Goal: Task Accomplishment & Management: Complete application form

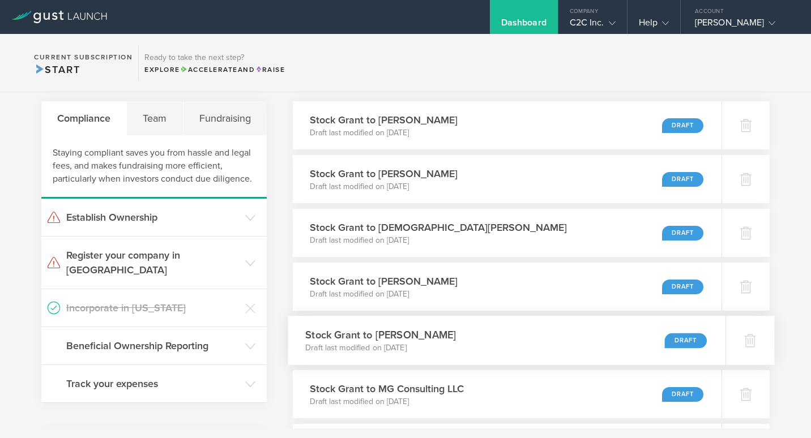
scroll to position [33, 0]
click at [524, 184] on div "Stock Grant to Danielle Gilbert Draft last modified on Aug 20, 2025 Draft" at bounding box center [506, 179] width 437 height 49
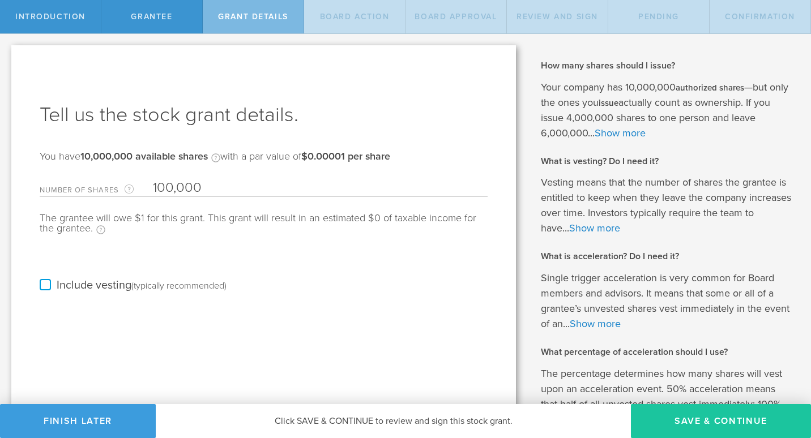
click at [687, 419] on button "Save & Continue" at bounding box center [721, 421] width 180 height 34
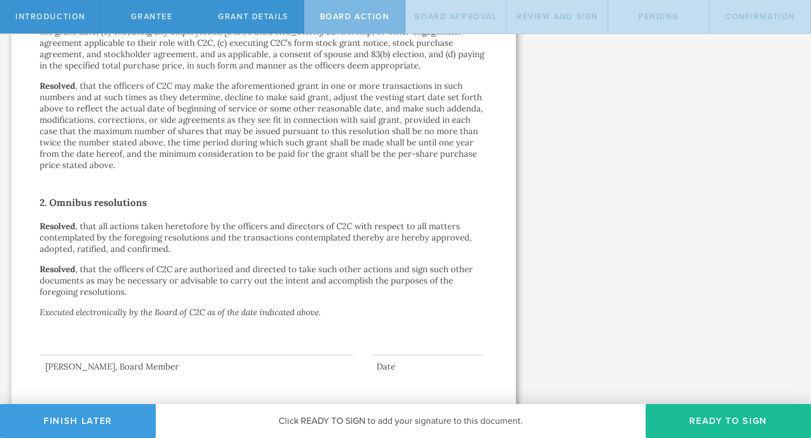
scroll to position [589, 0]
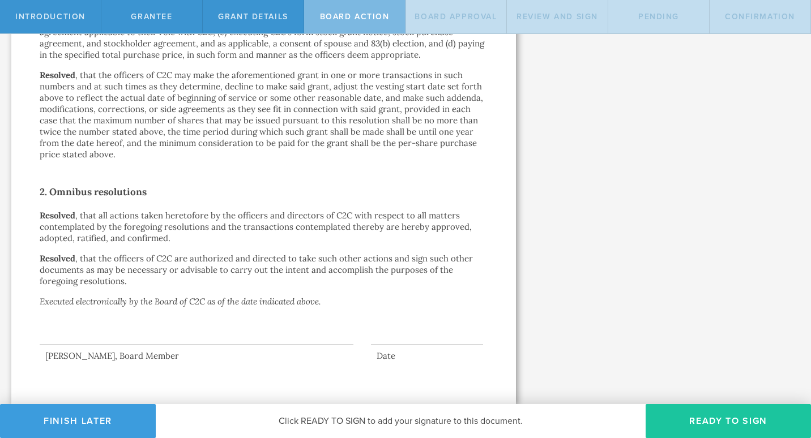
click at [706, 417] on button "Ready to Sign" at bounding box center [727, 421] width 165 height 34
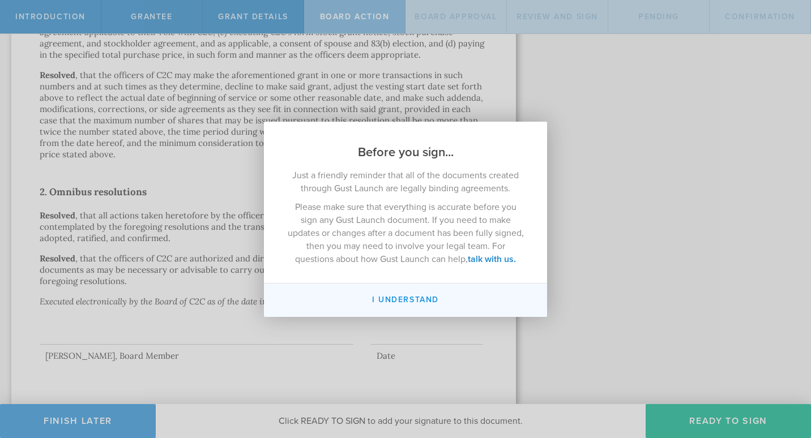
click at [387, 305] on button "I understand" at bounding box center [405, 300] width 283 height 33
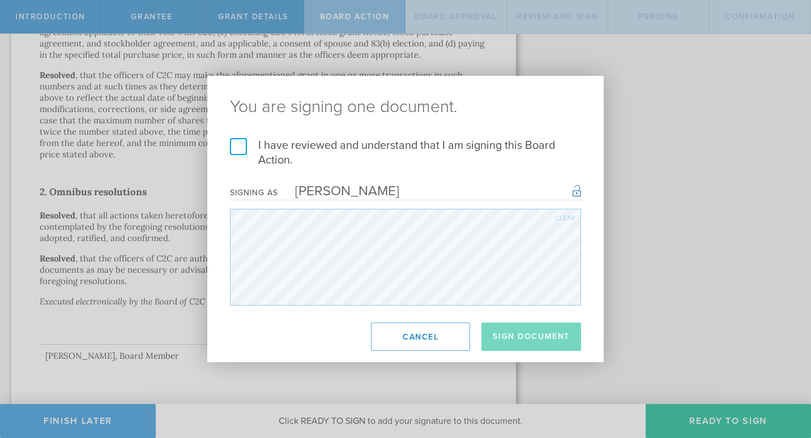
click at [563, 220] on div "Clear" at bounding box center [565, 218] width 20 height 7
click at [569, 216] on div "Clear" at bounding box center [565, 218] width 20 height 7
click at [558, 220] on div "Clear" at bounding box center [565, 218] width 20 height 7
click at [531, 70] on div "You are signing one document. I have reviewed and understand that I am signing …" at bounding box center [405, 219] width 811 height 438
click at [562, 218] on div "Clear" at bounding box center [565, 218] width 20 height 7
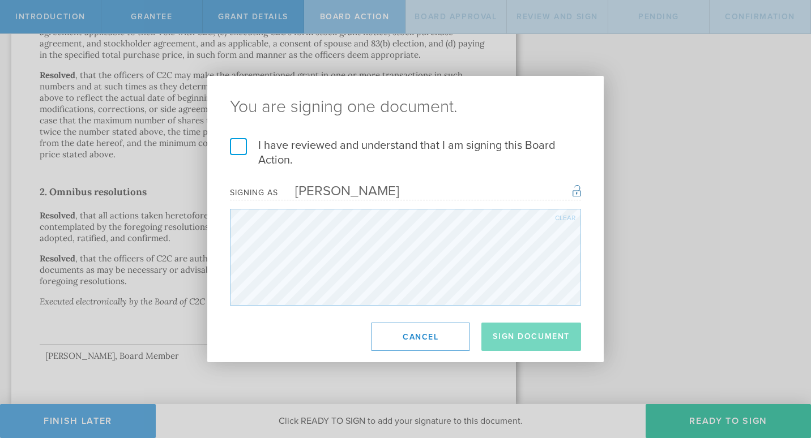
click at [235, 150] on label "I have reviewed and understand that I am signing this Board Action." at bounding box center [405, 152] width 351 height 29
click at [0, 0] on input "I have reviewed and understand that I am signing this Board Action." at bounding box center [0, 0] width 0 height 0
click at [526, 341] on button "Sign Document" at bounding box center [531, 337] width 100 height 28
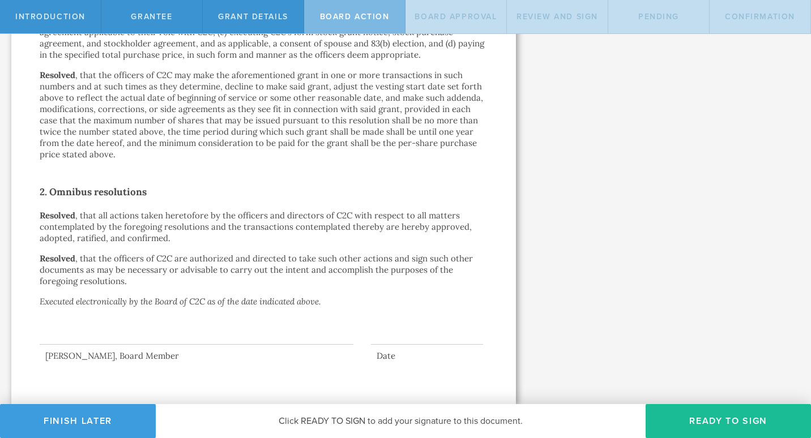
scroll to position [0, 0]
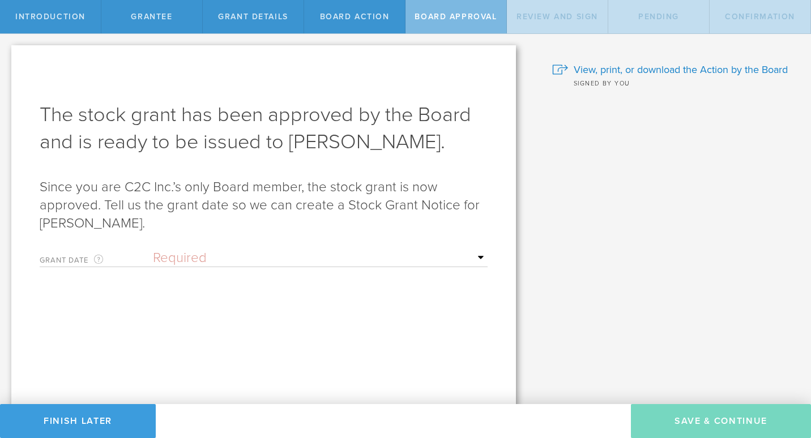
click at [470, 262] on select "Required Upon grantee's signature A specific date" at bounding box center [320, 258] width 335 height 17
select select "uponGranteeSignature"
click at [153, 250] on select "Required Upon grantee's signature A specific date" at bounding box center [320, 258] width 335 height 17
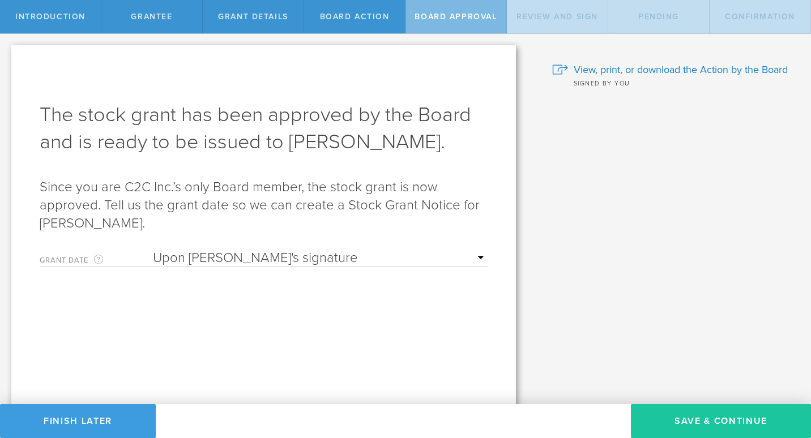
click at [726, 430] on button "Save & Continue" at bounding box center [721, 421] width 180 height 34
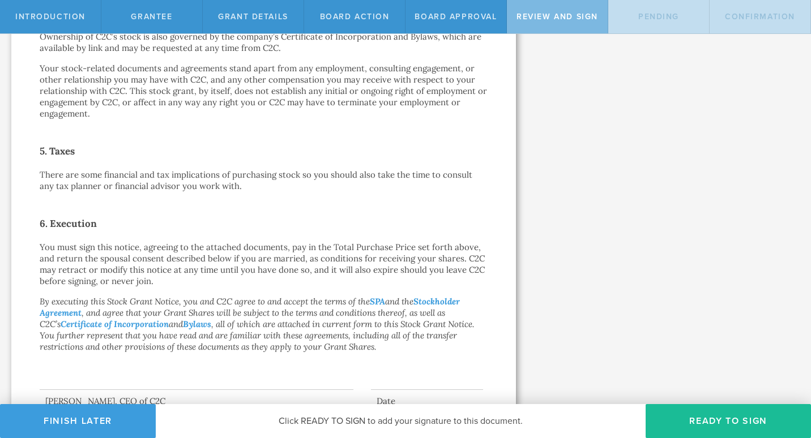
scroll to position [585, 0]
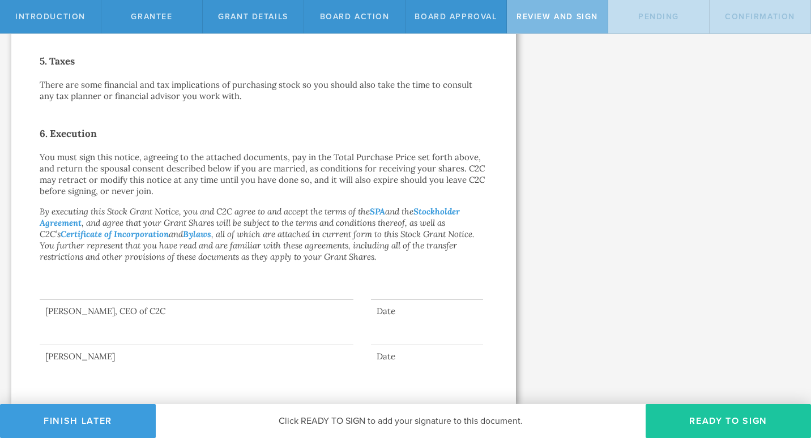
click at [714, 422] on button "Ready to Sign" at bounding box center [727, 421] width 165 height 34
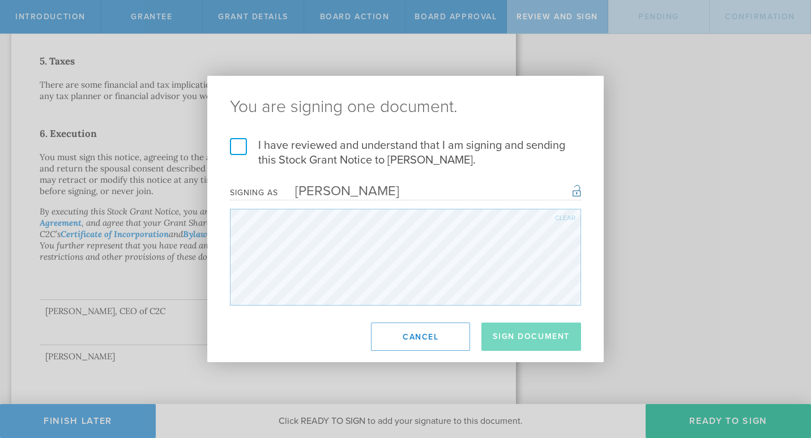
click at [564, 217] on div "Clear" at bounding box center [565, 218] width 20 height 7
click at [241, 147] on label "I have reviewed and understand that I am signing and sending this Stock Grant N…" at bounding box center [405, 152] width 351 height 29
click at [0, 0] on input "I have reviewed and understand that I am signing and sending this Stock Grant N…" at bounding box center [0, 0] width 0 height 0
click at [575, 190] on div "Once signed, this document will have a secure signature hash identifying you as…" at bounding box center [576, 190] width 8 height 14
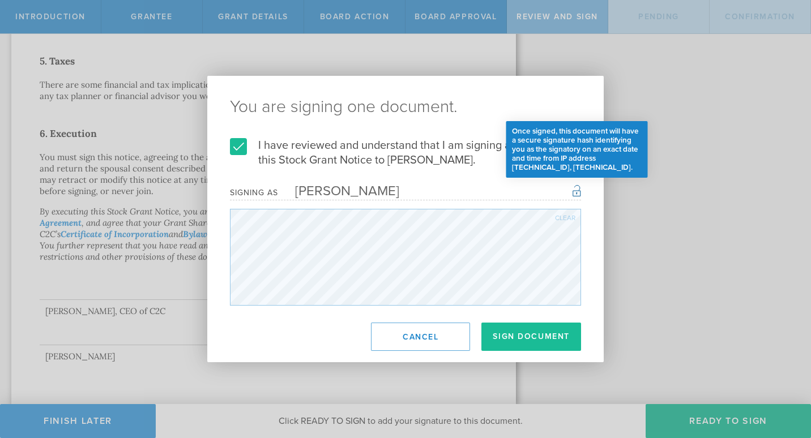
click at [573, 190] on div "Once signed, this document will have a secure signature hash identifying you as…" at bounding box center [576, 190] width 8 height 14
click at [538, 337] on button "Sign Document" at bounding box center [531, 337] width 100 height 28
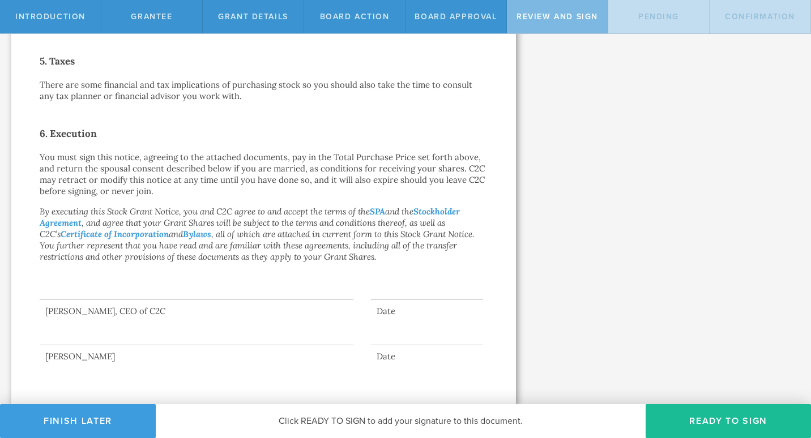
scroll to position [0, 0]
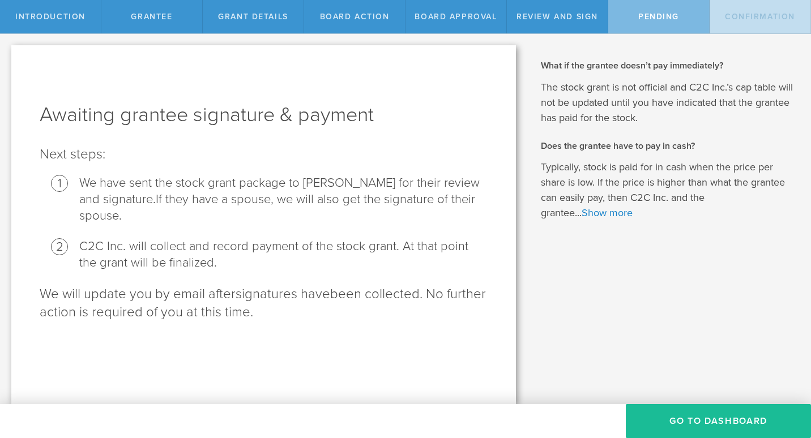
click at [722, 421] on button "Go To Dashboard" at bounding box center [717, 421] width 185 height 34
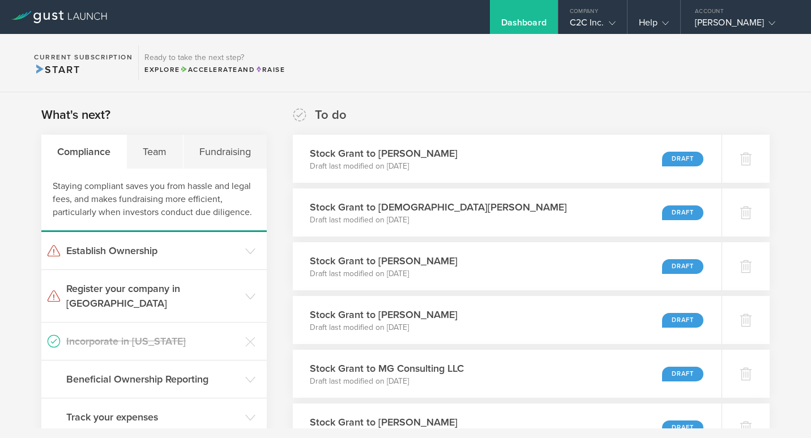
click at [741, 19] on div "[PERSON_NAME]" at bounding box center [742, 25] width 96 height 17
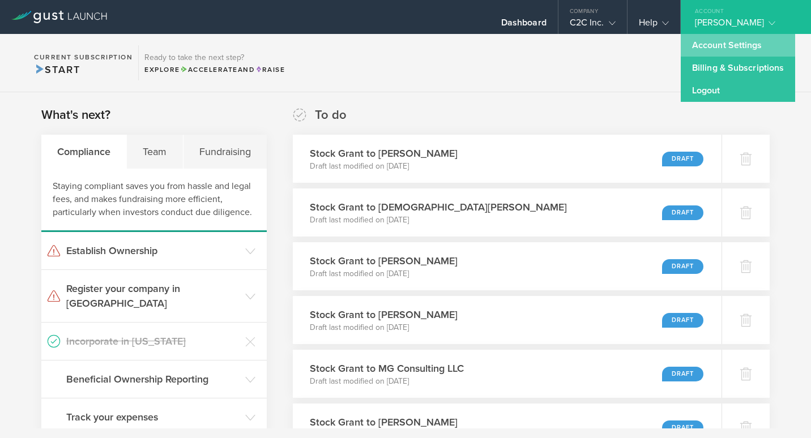
click at [732, 48] on link "Account Settings" at bounding box center [737, 45] width 114 height 23
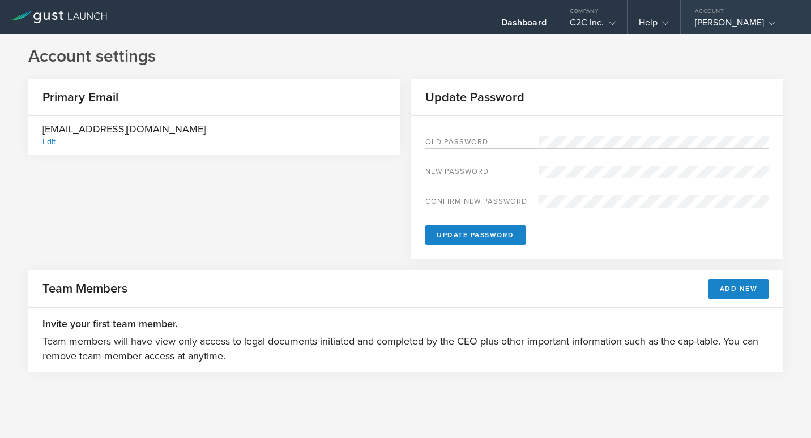
click at [776, 27] on div "[PERSON_NAME]" at bounding box center [742, 25] width 96 height 17
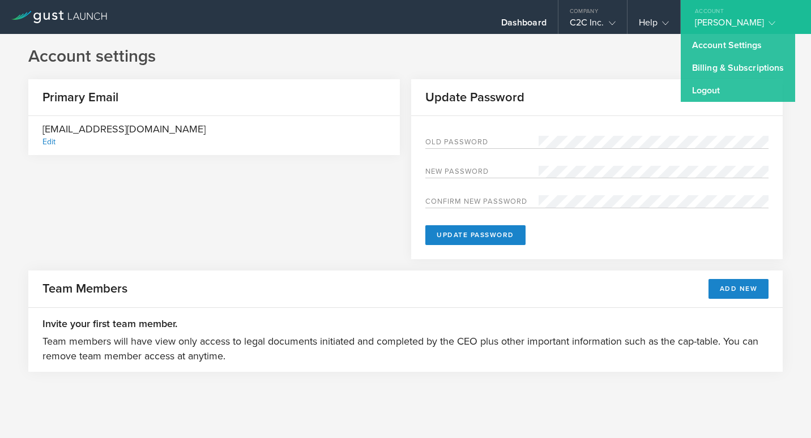
click at [728, 44] on link "Account Settings" at bounding box center [737, 45] width 114 height 23
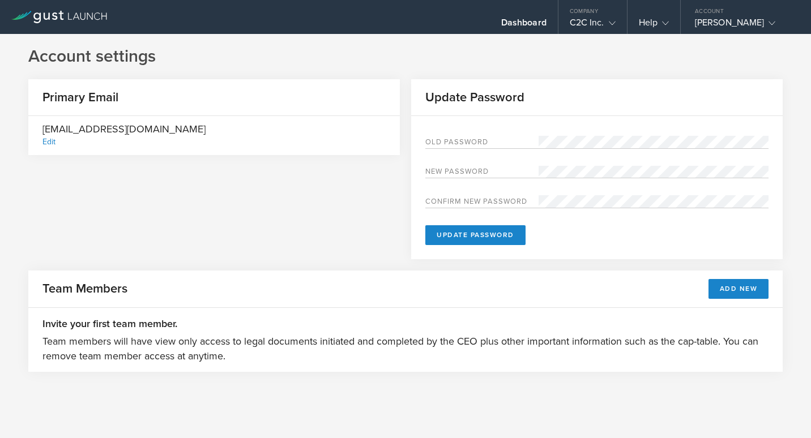
click at [506, 23] on div "Dashboard" at bounding box center [523, 25] width 45 height 17
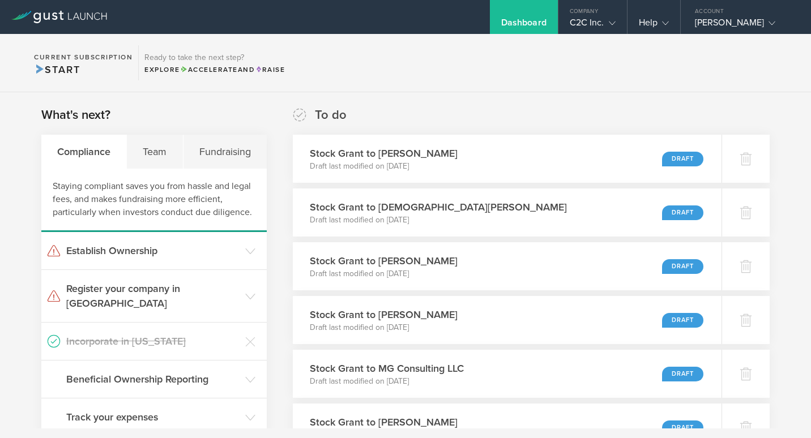
click at [496, 209] on div "Stock Grant to [DEMOGRAPHIC_DATA][PERSON_NAME] Draft last modified on [DATE] Dr…" at bounding box center [507, 212] width 428 height 48
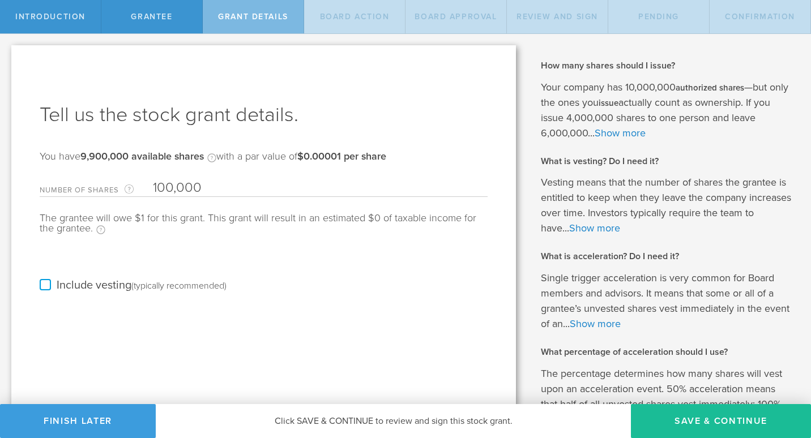
click at [724, 422] on button "Save & Continue" at bounding box center [721, 421] width 180 height 34
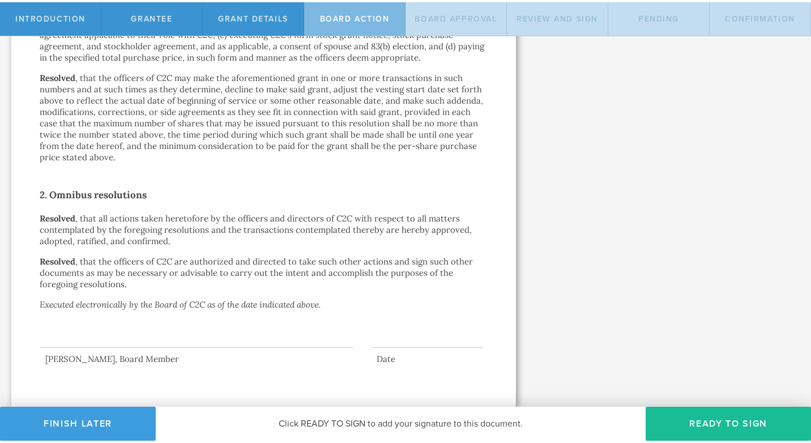
scroll to position [589, 0]
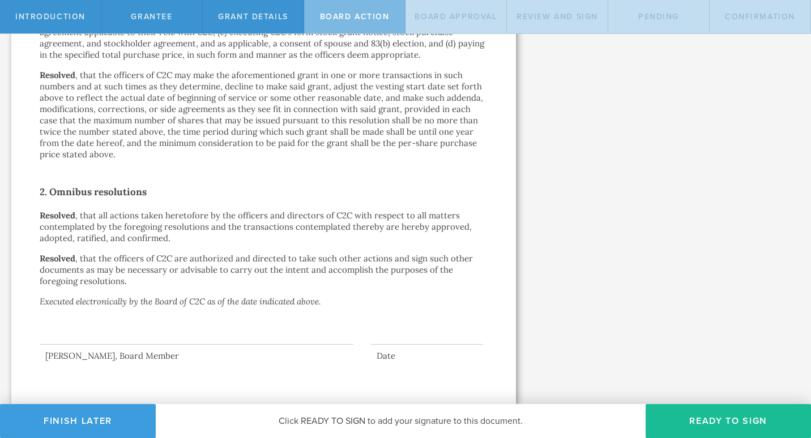
click at [710, 434] on button "Ready to Sign" at bounding box center [727, 421] width 165 height 34
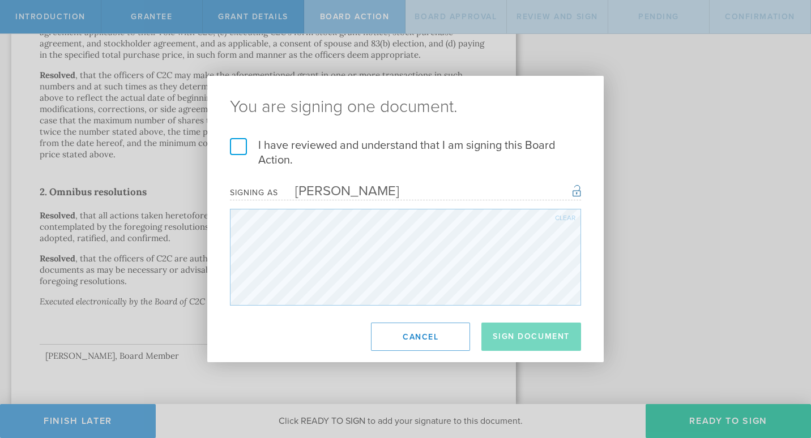
click at [569, 217] on div "Clear" at bounding box center [565, 218] width 20 height 7
click at [405, 419] on div "You are signing one document. I have reviewed and understand that I am signing …" at bounding box center [405, 219] width 811 height 438
click at [571, 215] on div "Clear" at bounding box center [565, 218] width 20 height 7
click at [561, 218] on div "Clear" at bounding box center [565, 218] width 20 height 7
click at [562, 218] on div "Clear" at bounding box center [565, 218] width 20 height 7
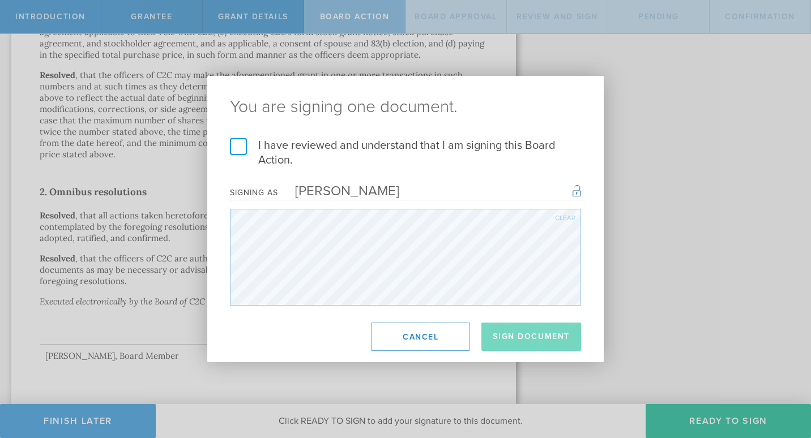
click at [571, 216] on div "Clear" at bounding box center [565, 218] width 20 height 7
click at [560, 217] on div "Clear" at bounding box center [565, 218] width 20 height 7
click at [562, 220] on div "Clear" at bounding box center [565, 218] width 20 height 7
click at [241, 147] on label "I have reviewed and understand that I am signing this Board Action." at bounding box center [405, 152] width 351 height 29
click at [0, 0] on input "I have reviewed and understand that I am signing this Board Action." at bounding box center [0, 0] width 0 height 0
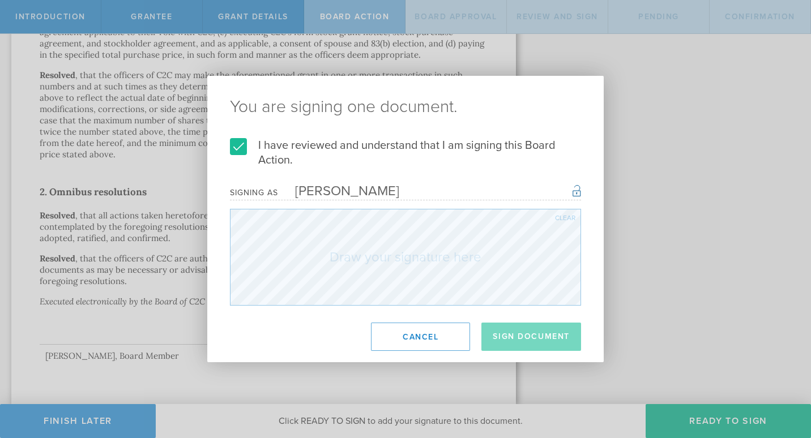
click at [241, 147] on label "I have reviewed and understand that I am signing this Board Action." at bounding box center [405, 152] width 351 height 29
click at [0, 0] on input "I have reviewed and understand that I am signing this Board Action." at bounding box center [0, 0] width 0 height 0
click at [564, 217] on div "Clear" at bounding box center [565, 218] width 20 height 7
click at [561, 216] on div "Clear" at bounding box center [565, 218] width 20 height 7
click at [418, 420] on div "You are signing one document. I have reviewed and understand that I am signing …" at bounding box center [405, 219] width 811 height 438
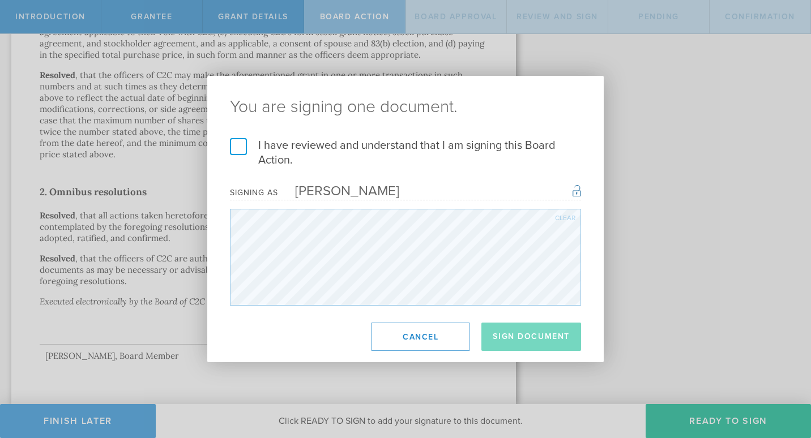
click at [555, 221] on div "Clear" at bounding box center [565, 218] width 20 height 7
click at [560, 216] on div "Clear" at bounding box center [565, 218] width 20 height 7
click at [573, 217] on div "Clear" at bounding box center [565, 218] width 20 height 7
click at [568, 220] on div "Clear" at bounding box center [565, 218] width 20 height 7
click at [653, 358] on div "You are signing one document. I have reviewed and understand that I am signing …" at bounding box center [405, 219] width 811 height 438
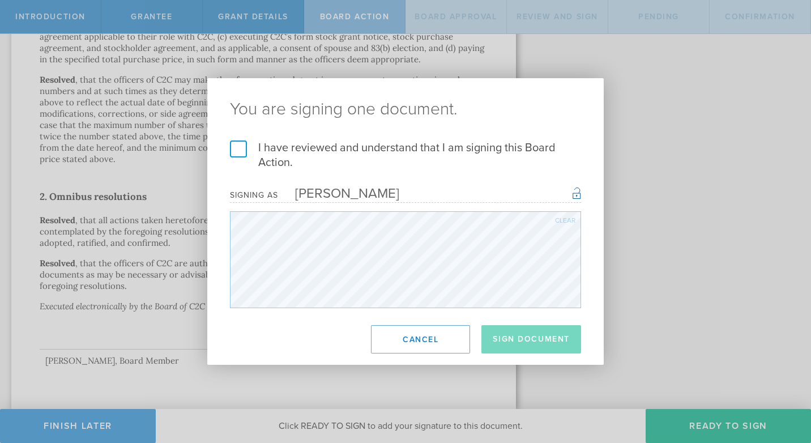
scroll to position [584, 0]
click at [599, 203] on div "I have reviewed and understand that I am signing this Board Action. I understan…" at bounding box center [405, 224] width 396 height 168
click at [560, 190] on div "Signing as Kristin Michelle Bergstrom Once signed, this document will have a se…" at bounding box center [405, 195] width 351 height 16
click at [577, 198] on div "Once signed, this document will have a secure signature hash identifying you as…" at bounding box center [576, 193] width 8 height 14
click at [573, 193] on div "Once signed, this document will have a secure signature hash identifying you as…" at bounding box center [576, 193] width 8 height 14
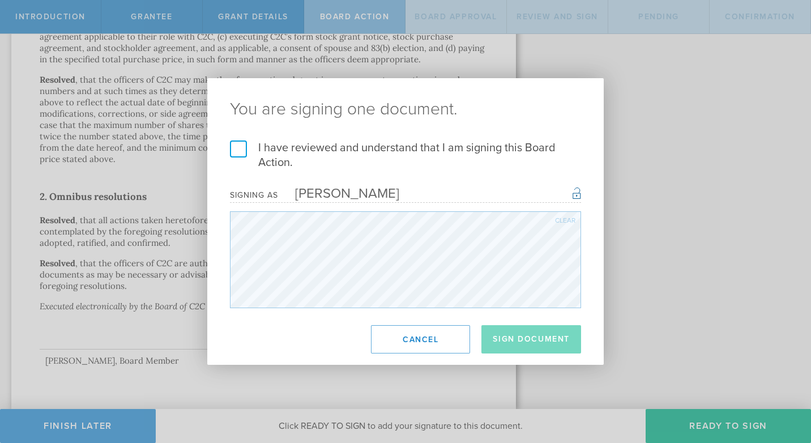
click at [562, 221] on div "Clear" at bounding box center [565, 220] width 20 height 7
click at [243, 150] on label "I have reviewed and understand that I am signing this Board Action." at bounding box center [405, 154] width 351 height 29
click at [0, 0] on input "I have reviewed and understand that I am signing this Board Action." at bounding box center [0, 0] width 0 height 0
click at [524, 343] on button "Sign Document" at bounding box center [531, 339] width 100 height 28
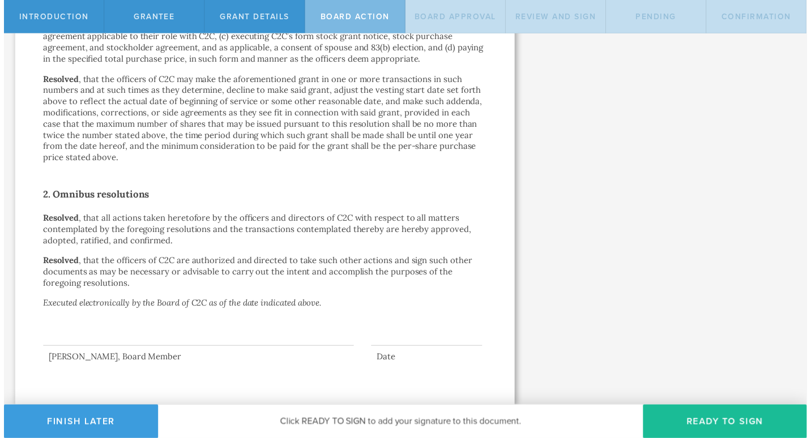
scroll to position [0, 0]
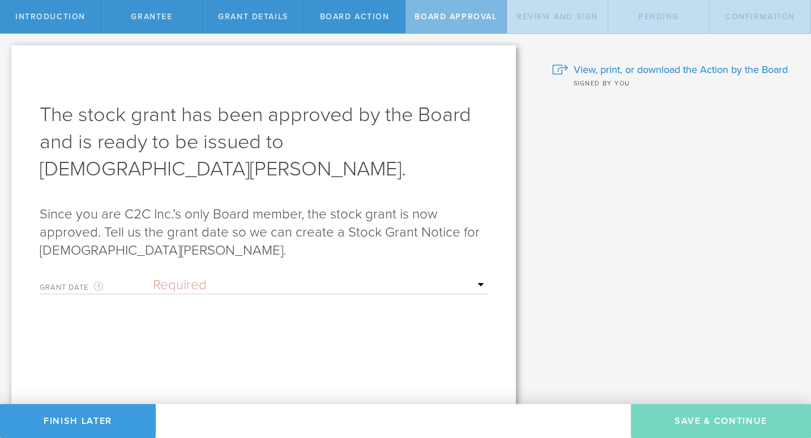
click at [474, 277] on select "Required Upon [PERSON_NAME]'s signature A specific date" at bounding box center [320, 285] width 335 height 17
select select "uponGranteeSignature"
click at [153, 277] on select "Required Upon grantee's signature A specific date" at bounding box center [320, 285] width 335 height 17
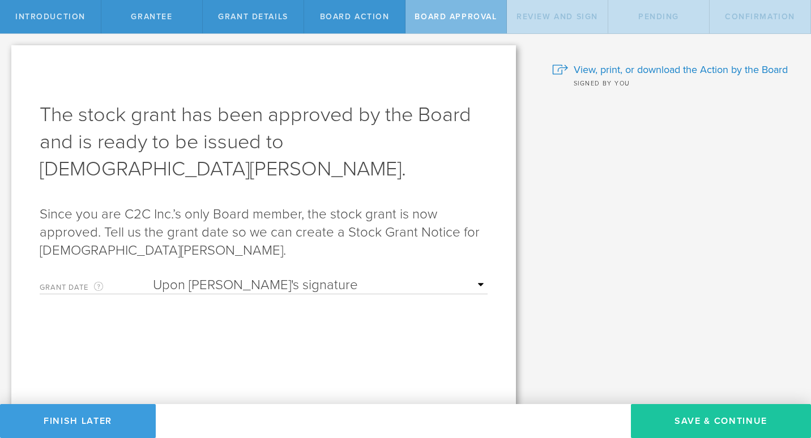
click at [688, 422] on button "Save & Continue" at bounding box center [721, 421] width 180 height 34
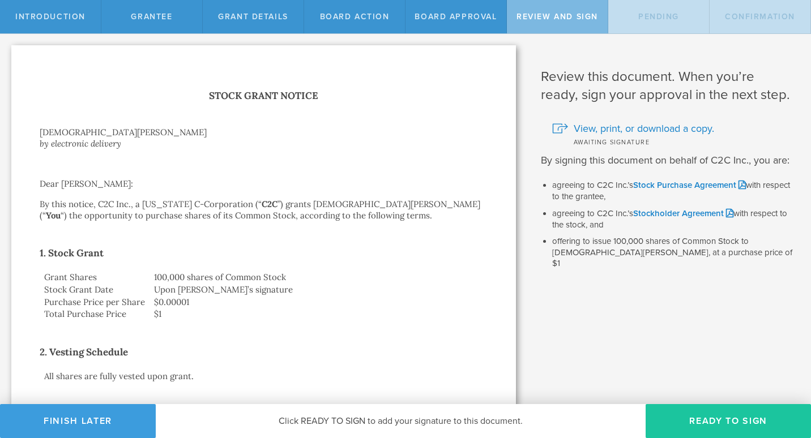
click at [724, 424] on button "Ready to Sign" at bounding box center [727, 421] width 165 height 34
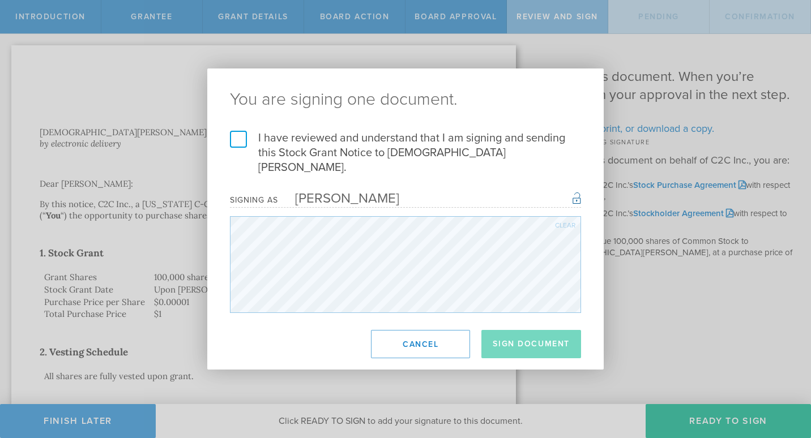
click at [235, 150] on label "I have reviewed and understand that I am signing and sending this Stock Grant N…" at bounding box center [405, 153] width 351 height 44
click at [0, 0] on input "I have reviewed and understand that I am signing and sending this Stock Grant N…" at bounding box center [0, 0] width 0 height 0
click at [531, 338] on button "Sign Document" at bounding box center [531, 344] width 100 height 28
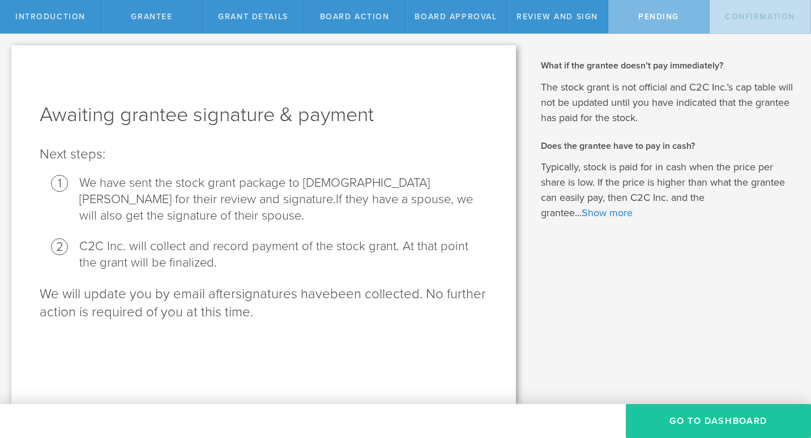
click at [716, 421] on button "Go To Dashboard" at bounding box center [717, 421] width 185 height 34
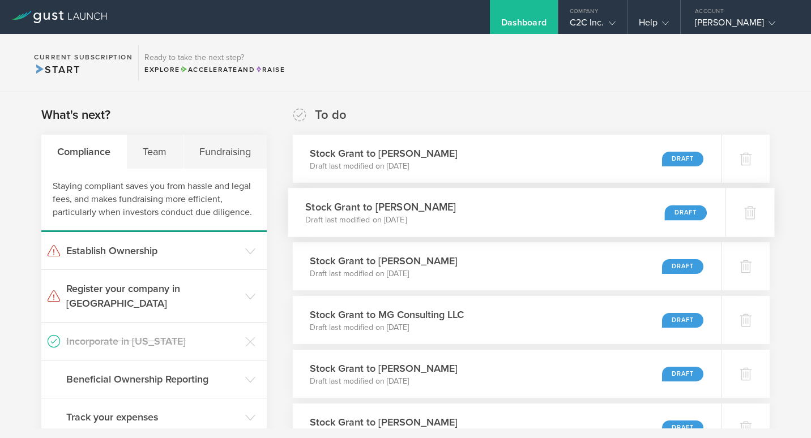
click at [470, 220] on div "Stock Grant to Addison Bergstrom Draft last modified on Aug 20, 2025 Draft" at bounding box center [506, 212] width 437 height 49
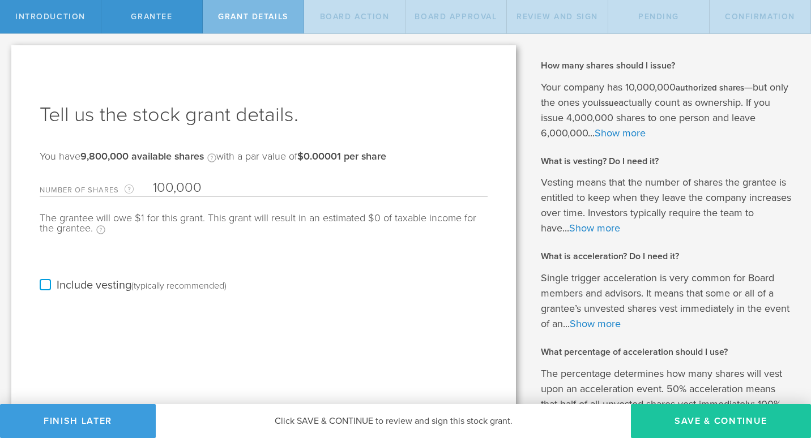
click at [728, 422] on button "Save & Continue" at bounding box center [721, 421] width 180 height 34
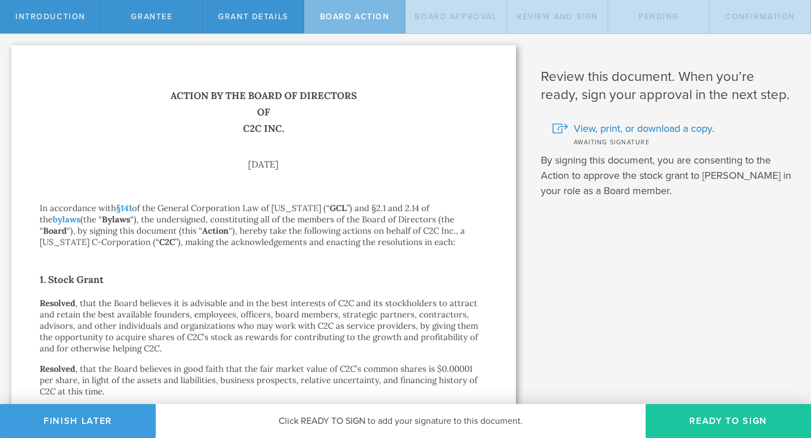
click at [718, 422] on button "Ready to Sign" at bounding box center [727, 421] width 165 height 34
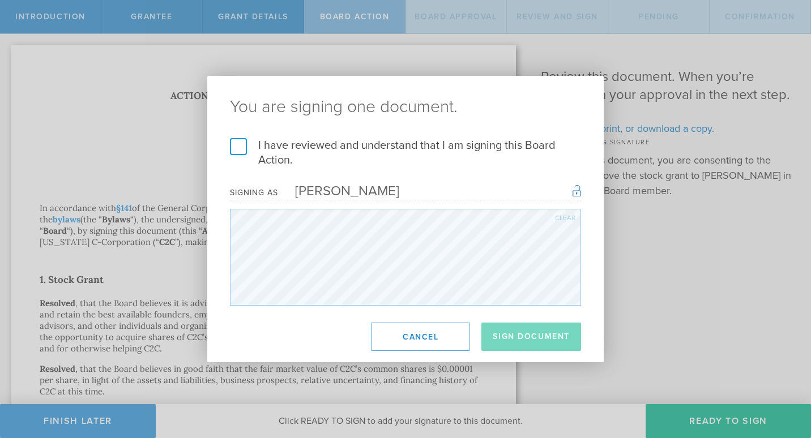
click at [235, 144] on label "I have reviewed and understand that I am signing this Board Action." at bounding box center [405, 152] width 351 height 29
click at [0, 0] on input "I have reviewed and understand that I am signing this Board Action." at bounding box center [0, 0] width 0 height 0
click at [543, 335] on button "Sign Document" at bounding box center [531, 337] width 100 height 28
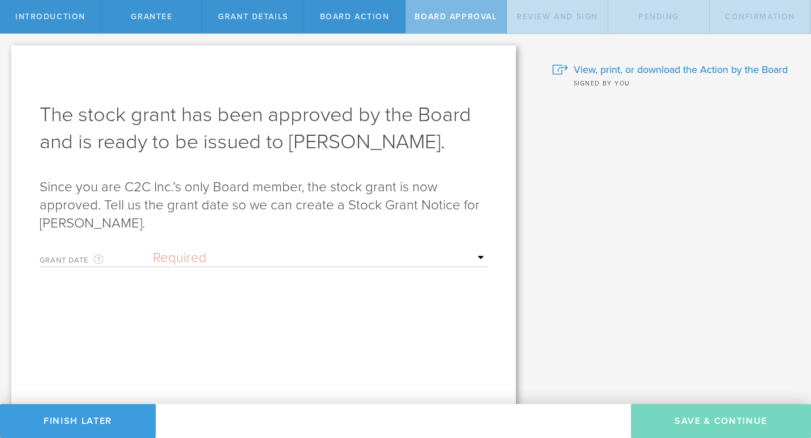
click at [481, 256] on select "Required Upon [PERSON_NAME]'s signature A specific date" at bounding box center [320, 258] width 335 height 17
select select "uponGranteeSignature"
click at [153, 250] on select "Required Upon [PERSON_NAME]'s signature A specific date" at bounding box center [320, 258] width 335 height 17
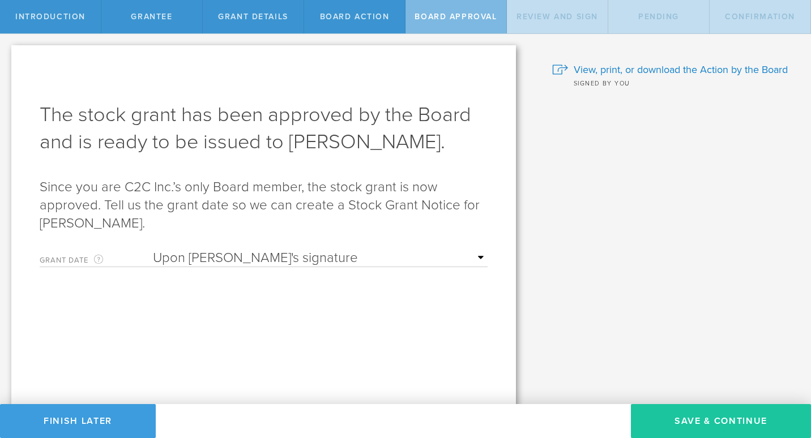
click at [705, 427] on button "Save & Continue" at bounding box center [721, 421] width 180 height 34
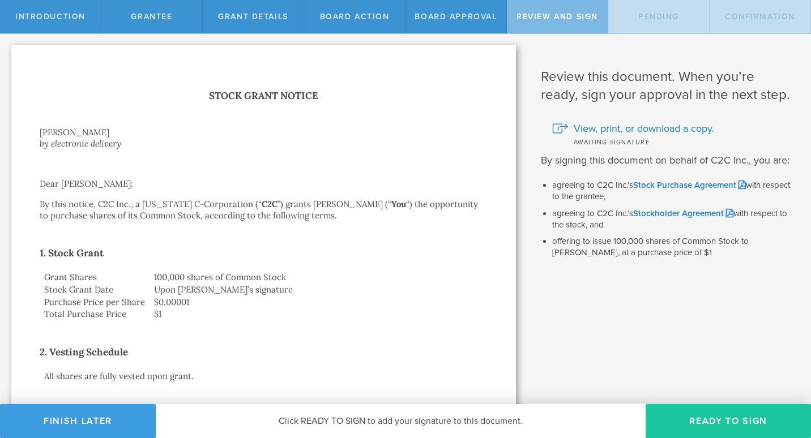
click at [736, 420] on button "Ready to Sign" at bounding box center [727, 421] width 165 height 34
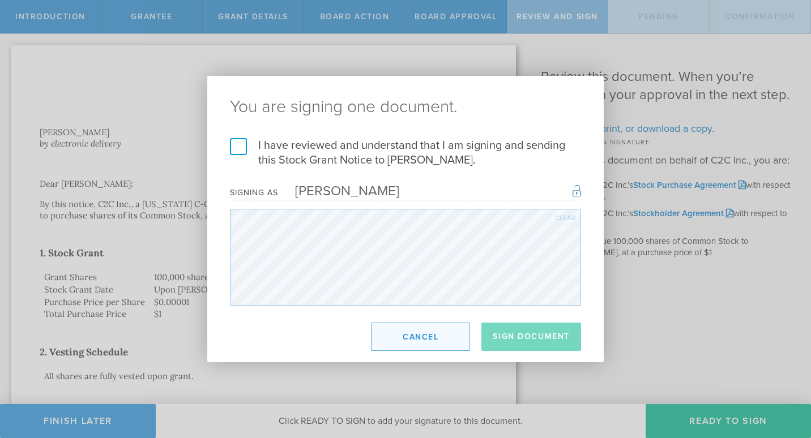
click at [442, 342] on button "Cancel" at bounding box center [420, 337] width 99 height 28
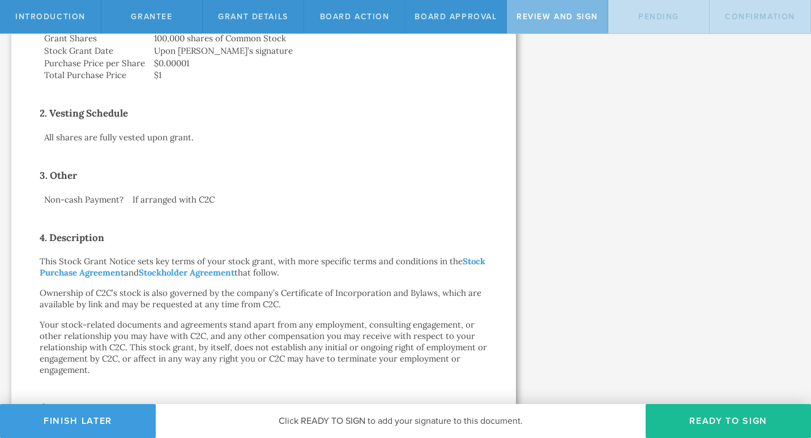
scroll to position [239, 0]
click at [716, 422] on button "Ready to Sign" at bounding box center [727, 421] width 165 height 34
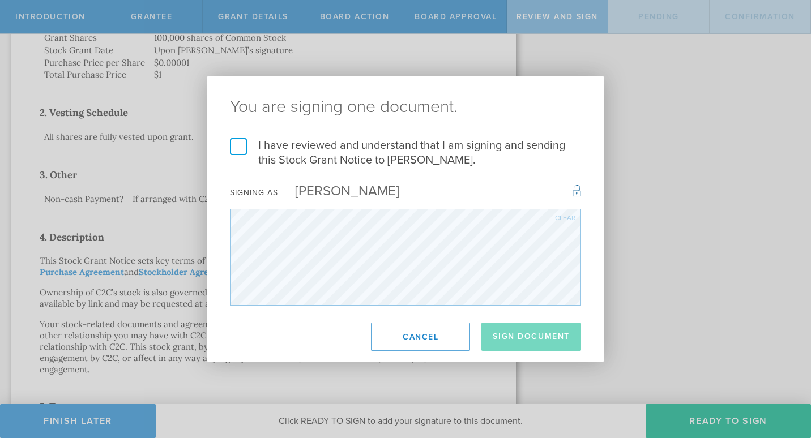
click at [234, 147] on label "I have reviewed and understand that I am signing and sending this Stock Grant N…" at bounding box center [405, 152] width 351 height 29
click at [0, 0] on input "I have reviewed and understand that I am signing and sending this Stock Grant N…" at bounding box center [0, 0] width 0 height 0
click at [565, 334] on button "Sign Document" at bounding box center [531, 337] width 100 height 28
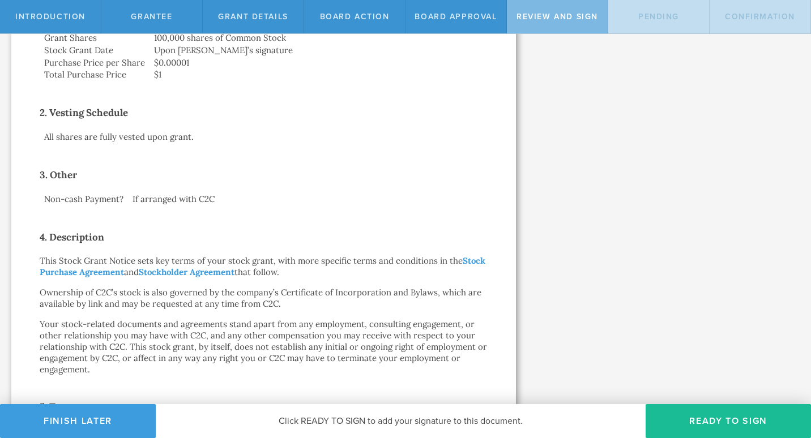
scroll to position [0, 0]
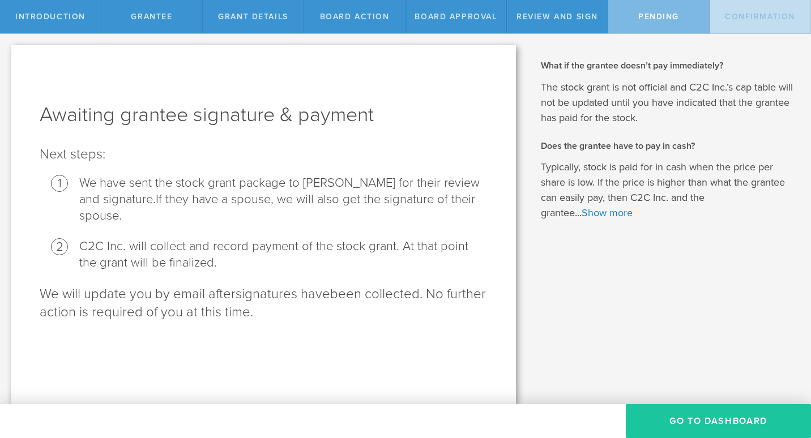
click at [715, 426] on button "Go To Dashboard" at bounding box center [717, 421] width 185 height 34
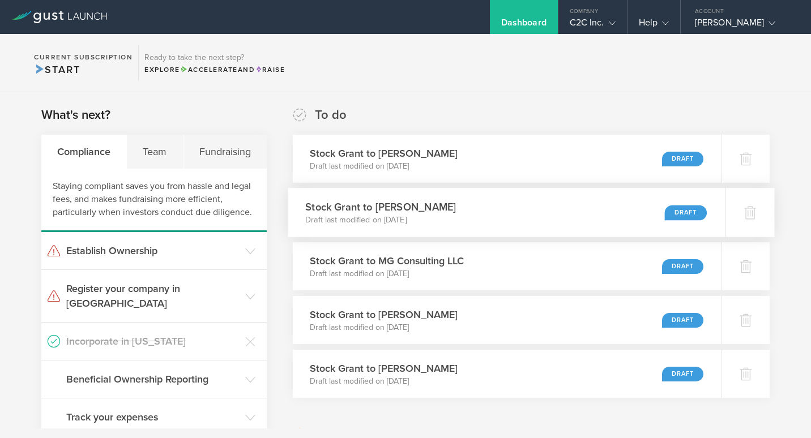
click at [466, 216] on div "Stock Grant to Mark Pressley Draft last modified on Aug 20, 2025 Draft" at bounding box center [506, 212] width 437 height 49
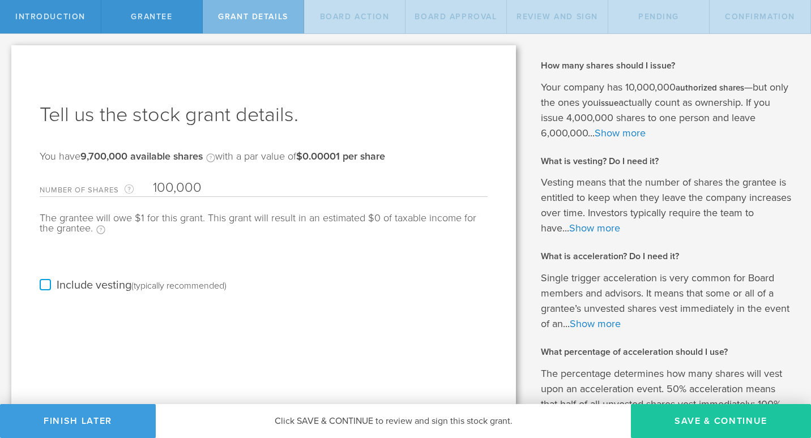
click at [710, 424] on button "Save & Continue" at bounding box center [721, 421] width 180 height 34
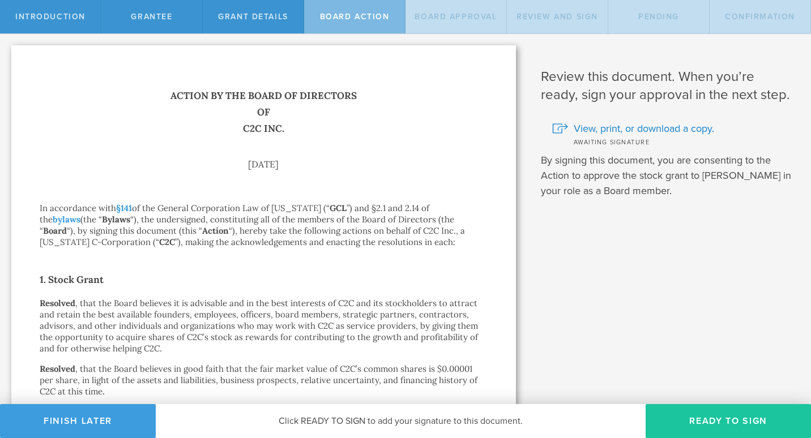
click at [719, 423] on button "Ready to Sign" at bounding box center [727, 421] width 165 height 34
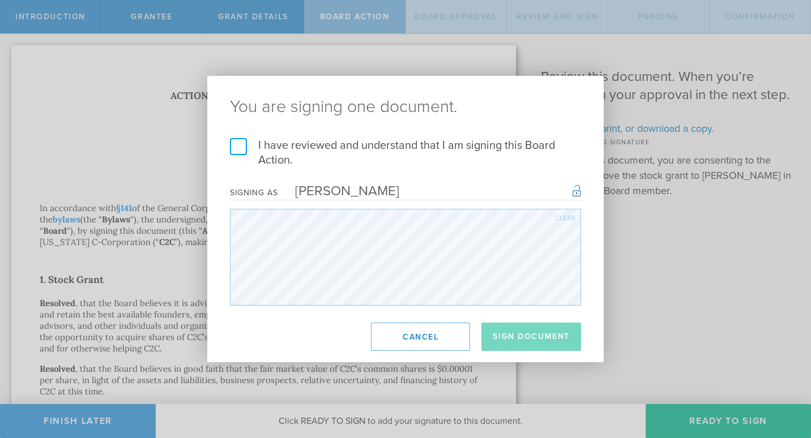
click at [242, 151] on label "I have reviewed and understand that I am signing this Board Action." at bounding box center [405, 152] width 351 height 29
click at [0, 0] on input "I have reviewed and understand that I am signing this Board Action." at bounding box center [0, 0] width 0 height 0
click at [537, 342] on button "Sign Document" at bounding box center [531, 337] width 100 height 28
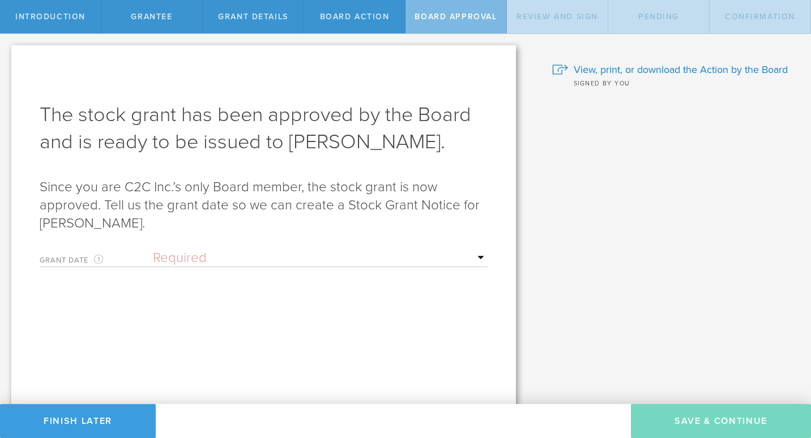
click at [468, 261] on select "Required Upon grantee's signature A specific date" at bounding box center [320, 258] width 335 height 17
select select "uponGranteeSignature"
click at [153, 250] on select "Required Upon grantee's signature A specific date" at bounding box center [320, 258] width 335 height 17
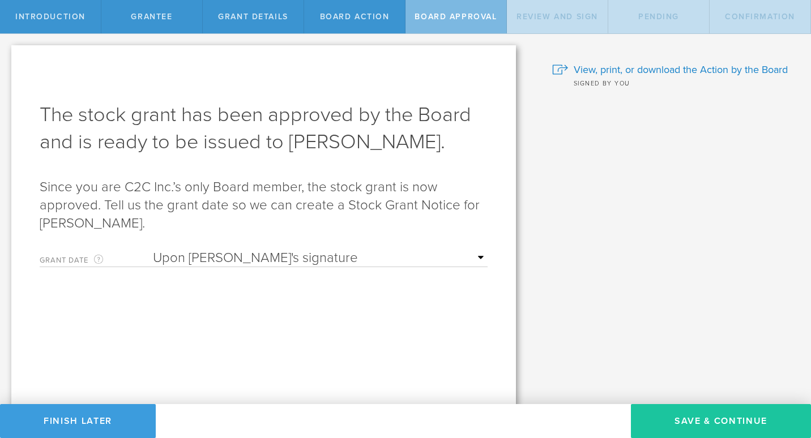
click at [705, 423] on button "Save & Continue" at bounding box center [721, 421] width 180 height 34
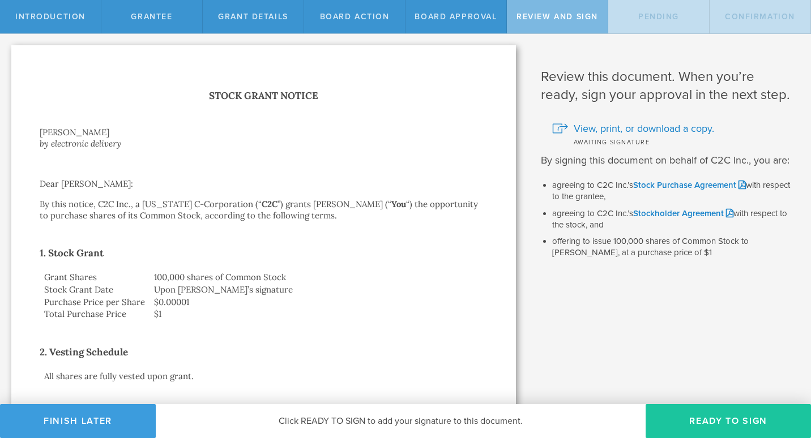
click at [732, 421] on button "Ready to Sign" at bounding box center [727, 421] width 165 height 34
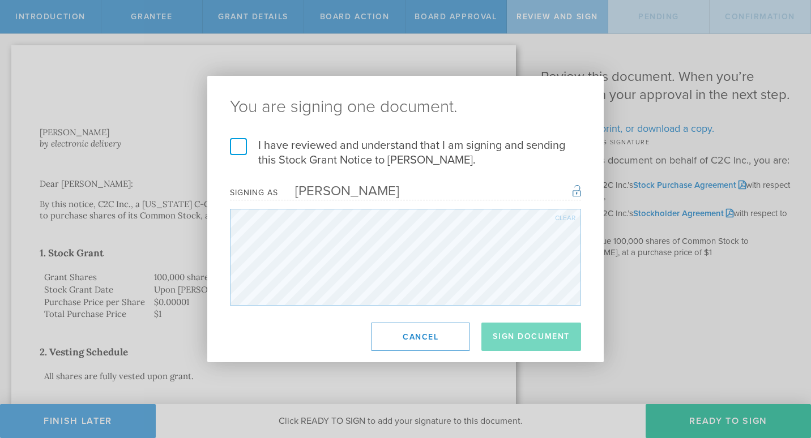
click at [231, 151] on label "I have reviewed and understand that I am signing and sending this Stock Grant N…" at bounding box center [405, 152] width 351 height 29
click at [0, 0] on input "I have reviewed and understand that I am signing and sending this Stock Grant N…" at bounding box center [0, 0] width 0 height 0
click at [543, 337] on button "Sign Document" at bounding box center [531, 337] width 100 height 28
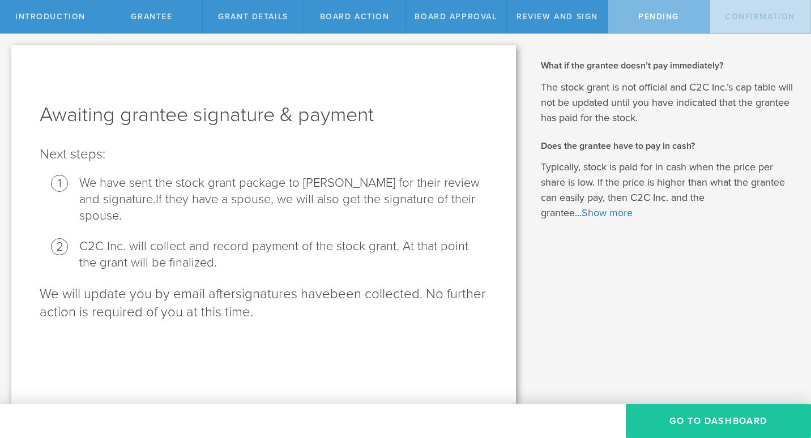
click at [715, 418] on button "Go To Dashboard" at bounding box center [717, 421] width 185 height 34
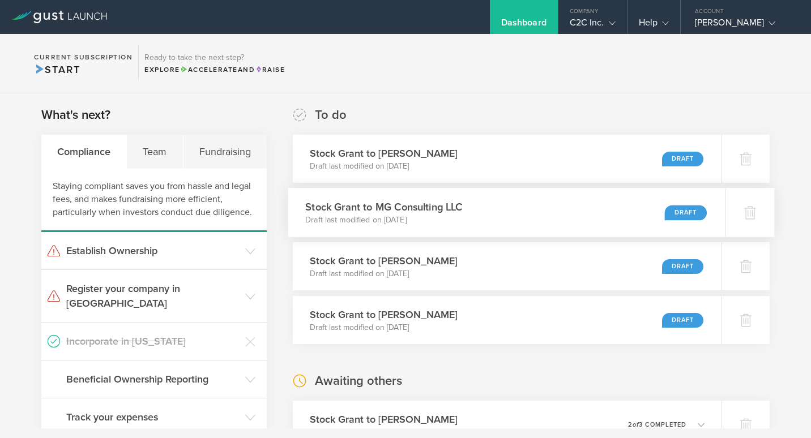
click at [468, 215] on div "Stock Grant to MG Consulting LLC Draft last modified on Aug 20, 2025 Draft" at bounding box center [506, 212] width 437 height 49
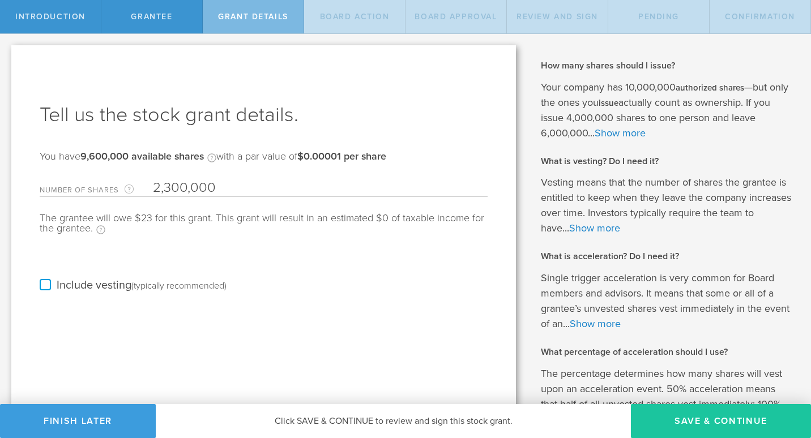
click at [723, 426] on button "Save & Continue" at bounding box center [721, 421] width 180 height 34
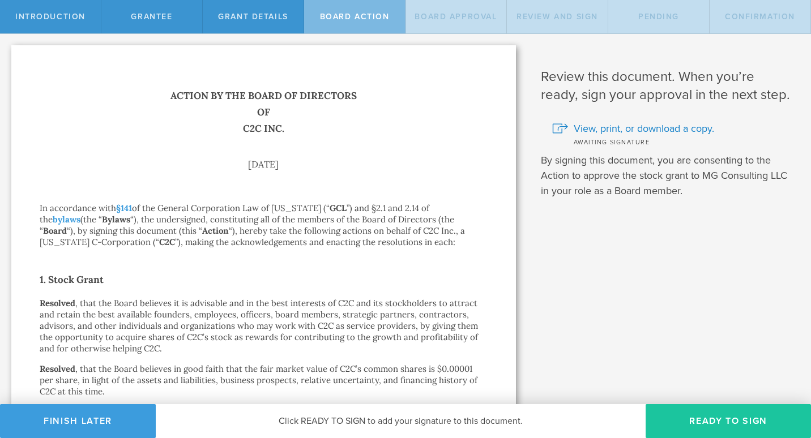
click at [691, 426] on button "Ready to Sign" at bounding box center [727, 421] width 165 height 34
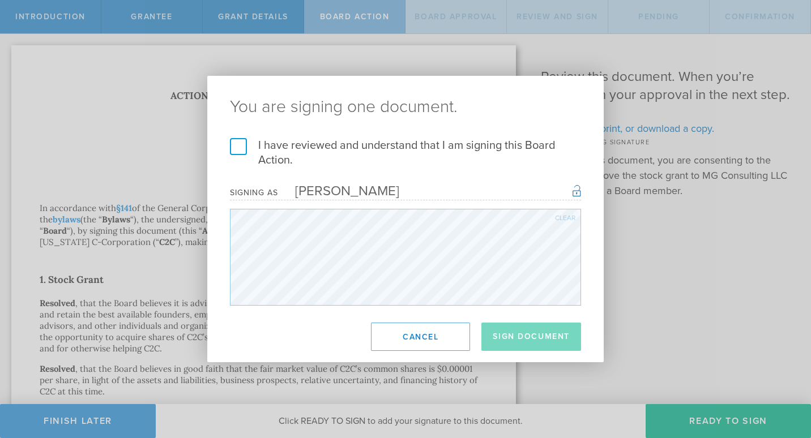
click at [232, 146] on label "I have reviewed and understand that I am signing this Board Action." at bounding box center [405, 152] width 351 height 29
click at [0, 0] on input "I have reviewed and understand that I am signing this Board Action." at bounding box center [0, 0] width 0 height 0
click at [541, 331] on button "Sign Document" at bounding box center [531, 337] width 100 height 28
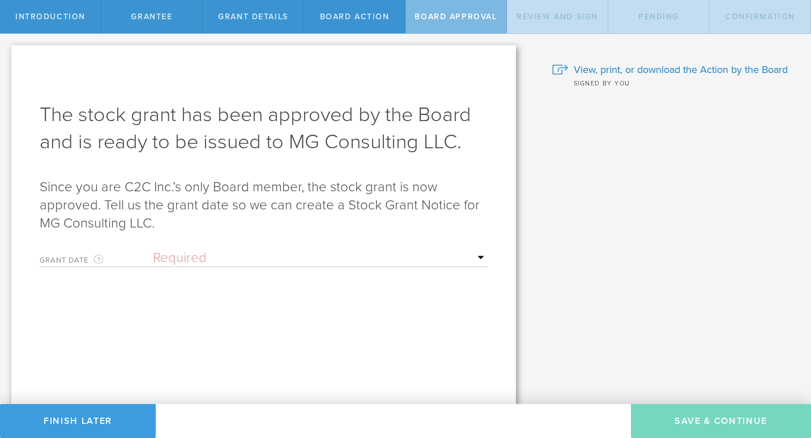
click at [477, 255] on select "Required Upon [PERSON_NAME]'s signature A specific date" at bounding box center [320, 258] width 335 height 17
select select "uponGranteeSignature"
click at [153, 250] on select "Required Upon [PERSON_NAME]'s signature A specific date" at bounding box center [320, 258] width 335 height 17
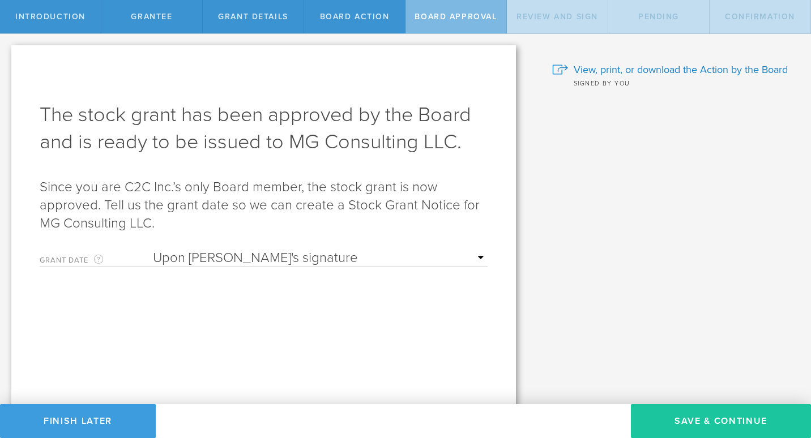
click at [734, 409] on button "Save & Continue" at bounding box center [721, 421] width 180 height 34
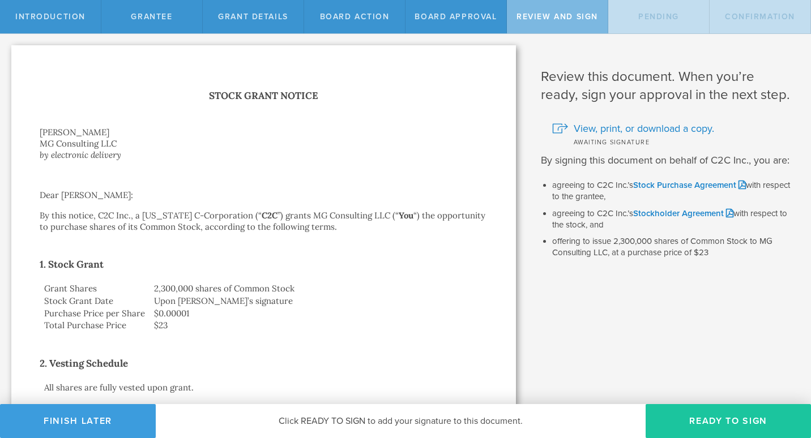
click at [735, 428] on button "Ready to Sign" at bounding box center [727, 421] width 165 height 34
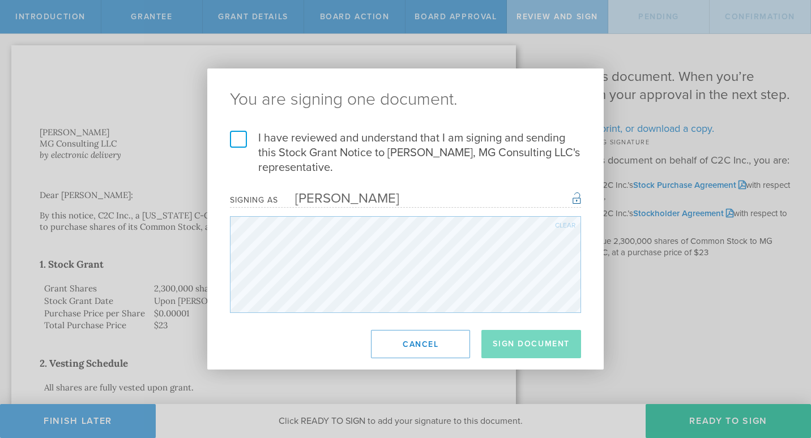
click at [241, 133] on label "I have reviewed and understand that I am signing and sending this Stock Grant N…" at bounding box center [405, 153] width 351 height 44
click at [0, 0] on input "I have reviewed and understand that I am signing and sending this Stock Grant N…" at bounding box center [0, 0] width 0 height 0
click at [530, 345] on button "Sign Document" at bounding box center [531, 344] width 100 height 28
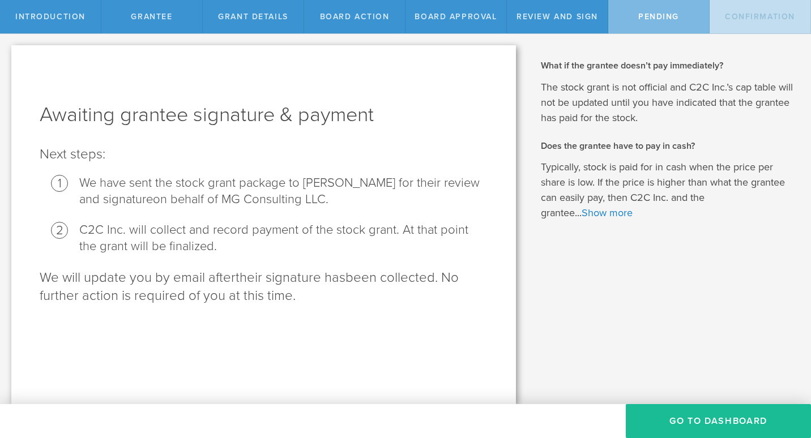
click at [745, 423] on button "Go To Dashboard" at bounding box center [717, 421] width 185 height 34
